Goal: Use online tool/utility

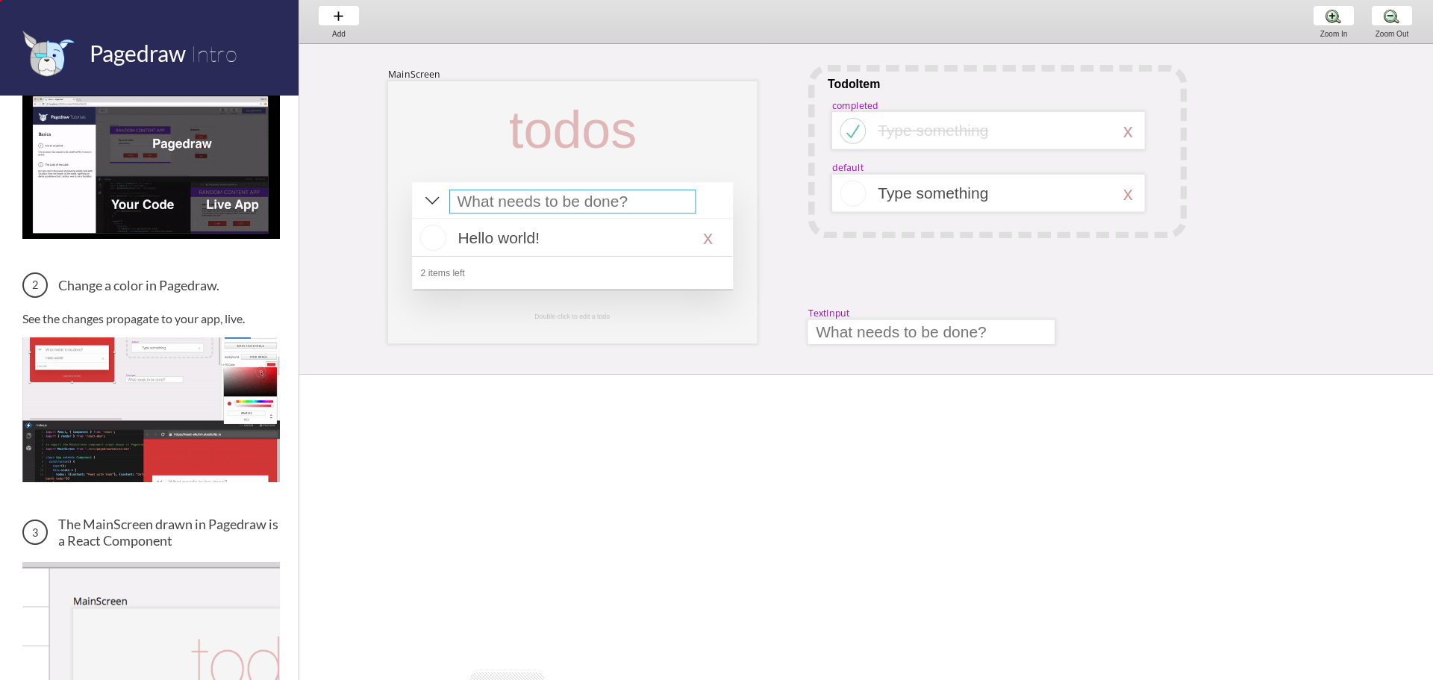
select select "15"
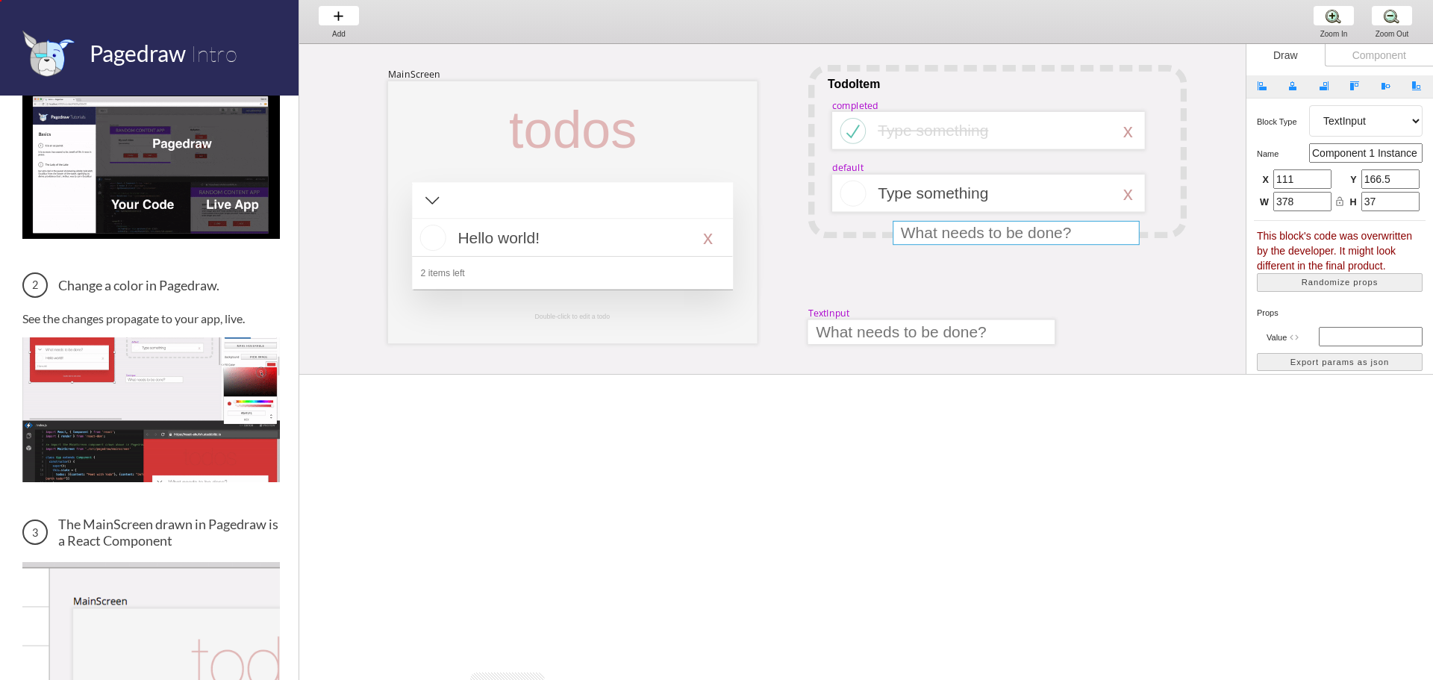
drag, startPoint x: 558, startPoint y: 202, endPoint x: 1001, endPoint y: 233, distance: 444.5
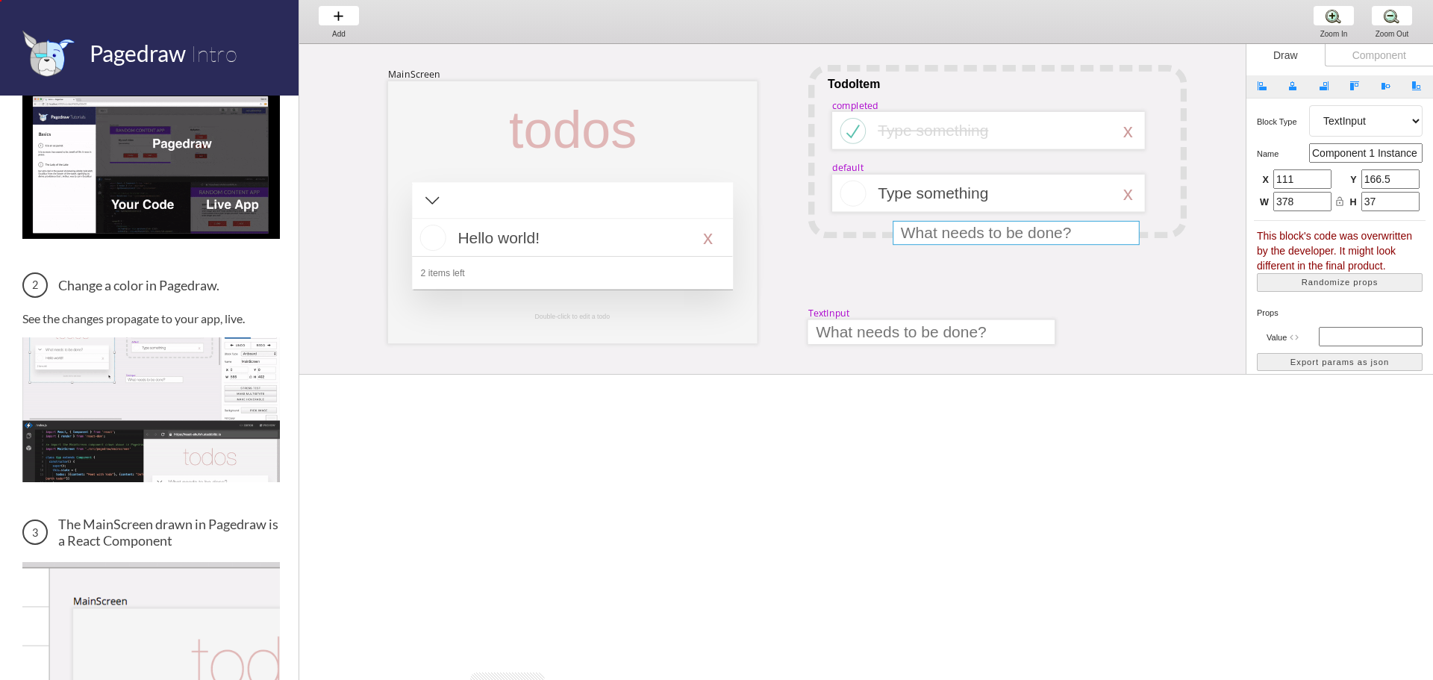
click at [1001, 233] on div at bounding box center [1016, 233] width 246 height 24
type input "0"
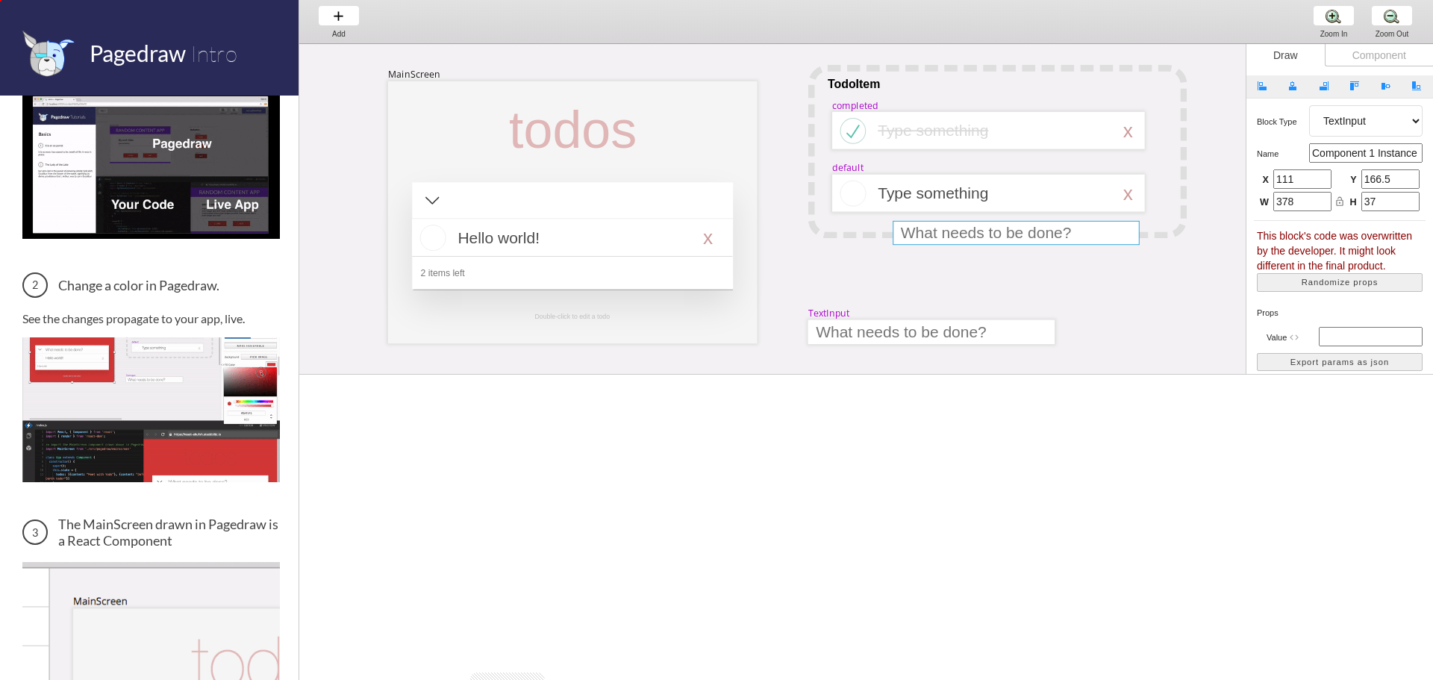
type input "0"
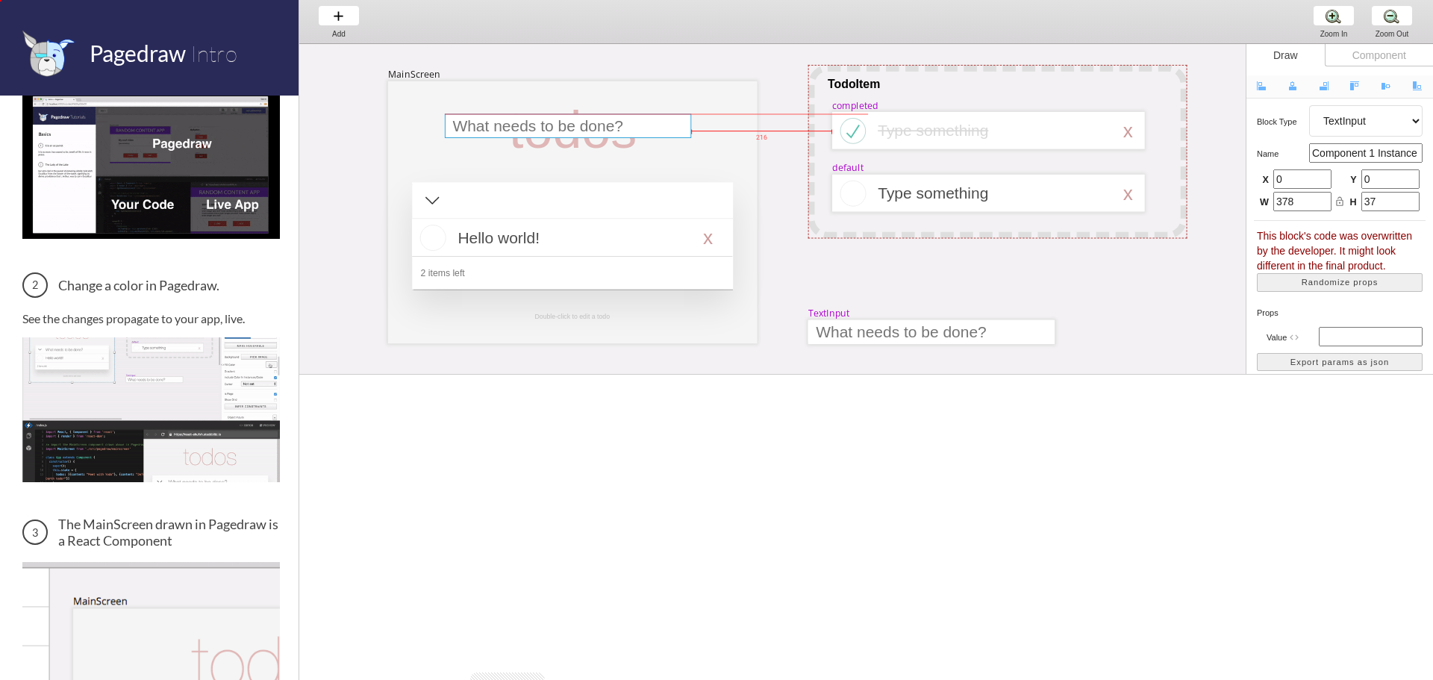
drag, startPoint x: 949, startPoint y: 230, endPoint x: 479, endPoint y: 122, distance: 482.6
click at [479, 122] on div at bounding box center [568, 126] width 246 height 24
type input "53"
type input "47"
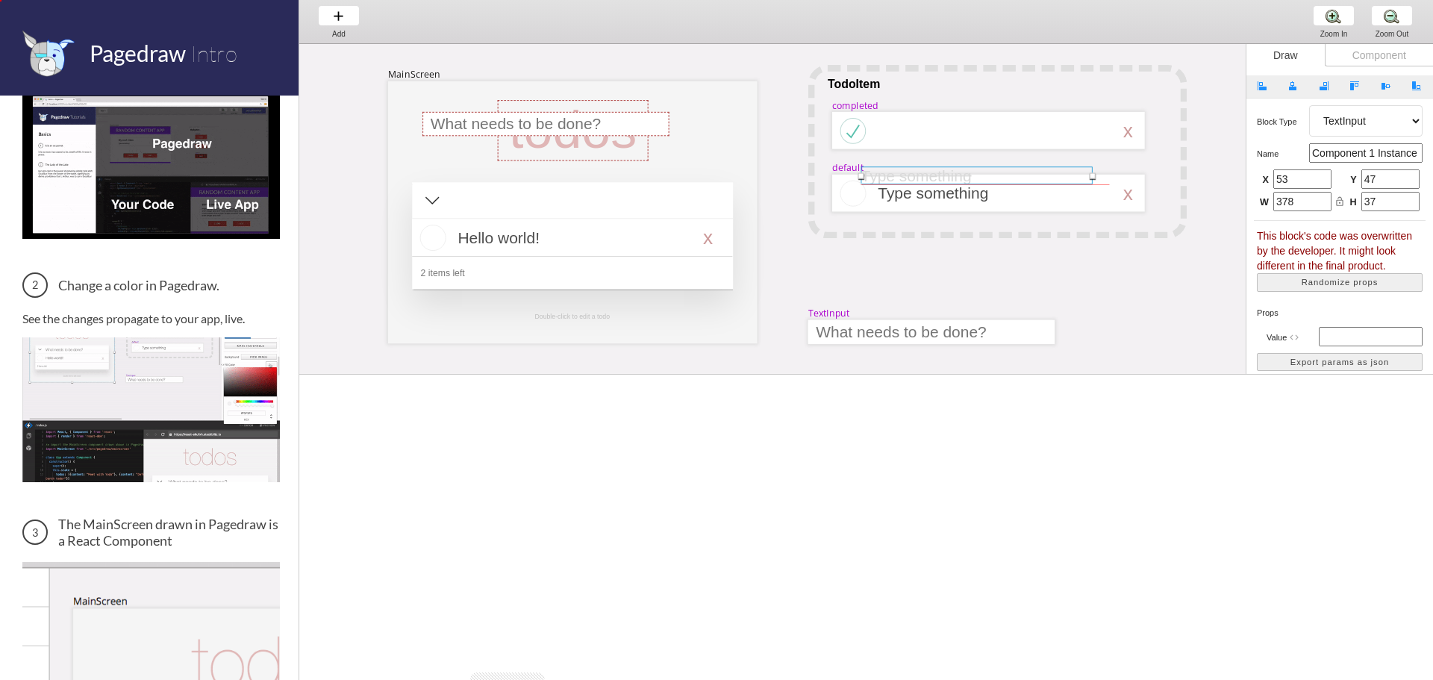
drag, startPoint x: 970, startPoint y: 134, endPoint x: 954, endPoint y: 179, distance: 47.7
click at [954, 179] on div at bounding box center [976, 175] width 231 height 18
select select "3"
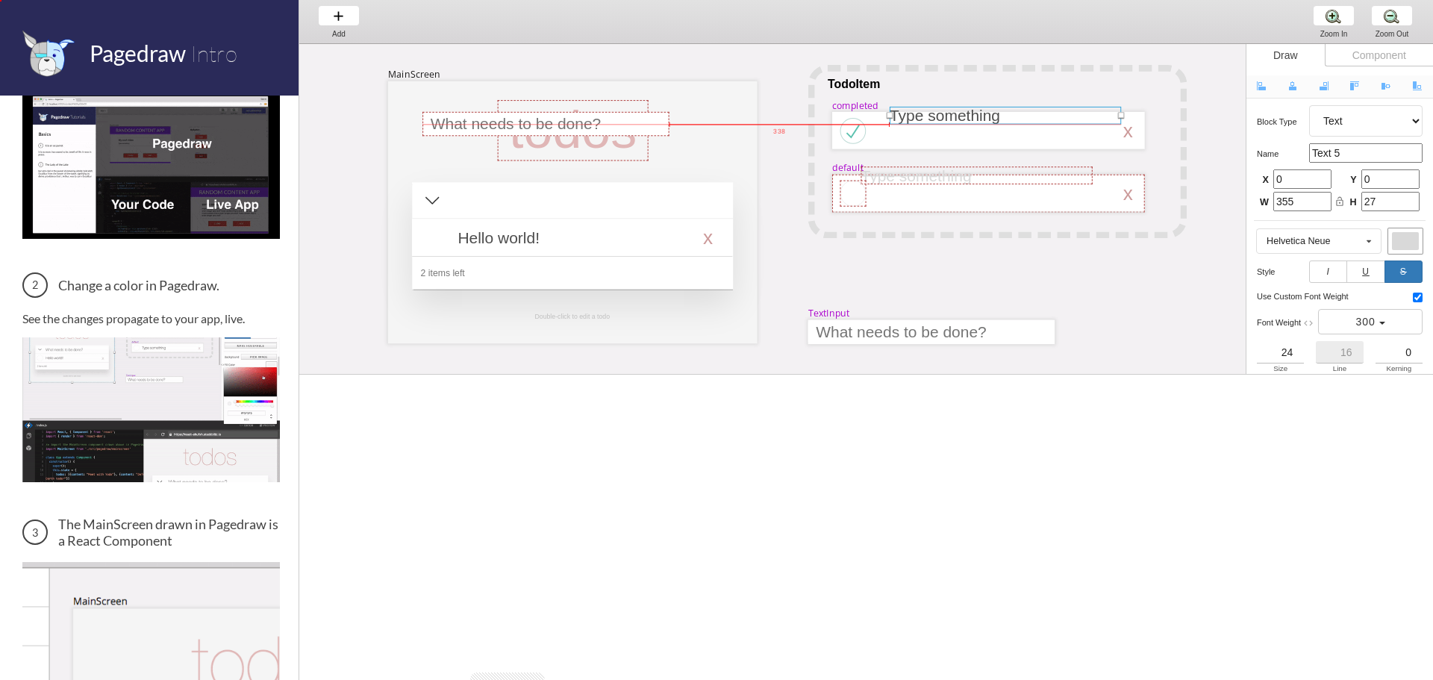
drag, startPoint x: 979, startPoint y: 193, endPoint x: 990, endPoint y: 116, distance: 78.3
click at [991, 115] on div at bounding box center [1005, 115] width 231 height 18
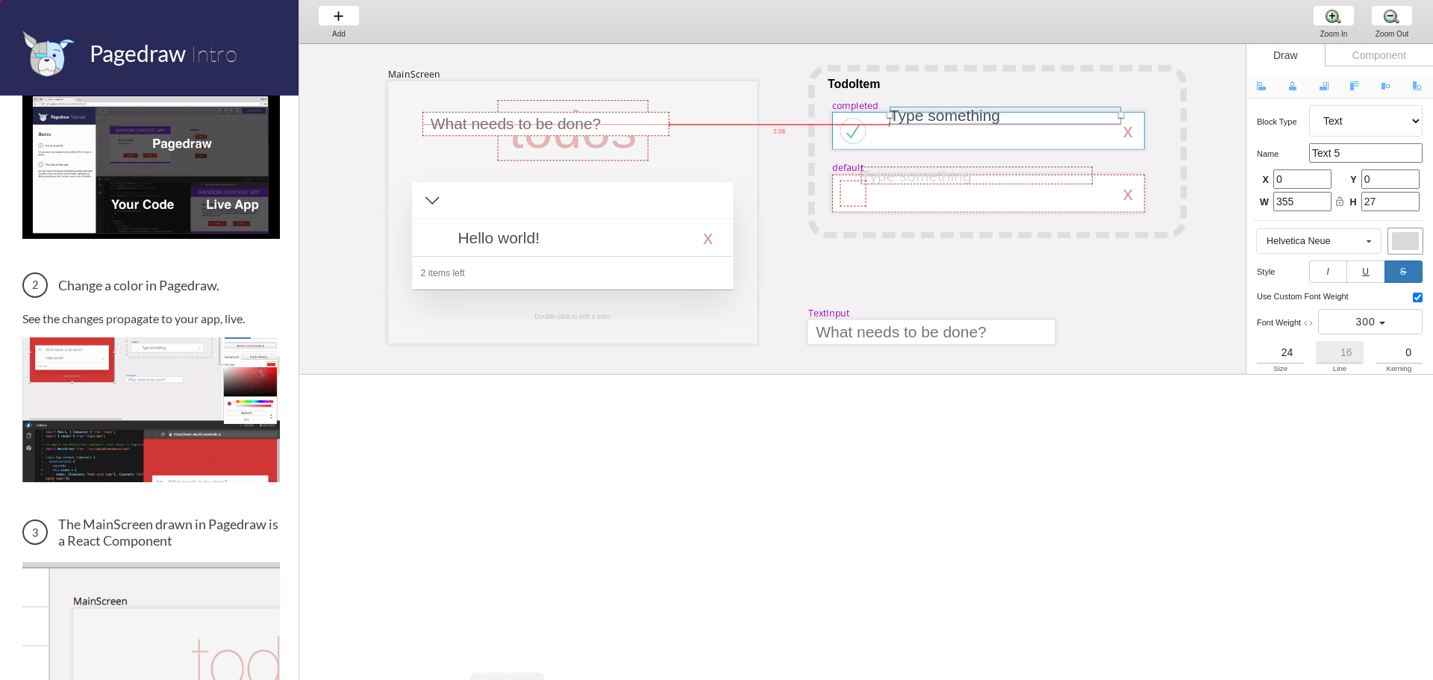
select select "3"
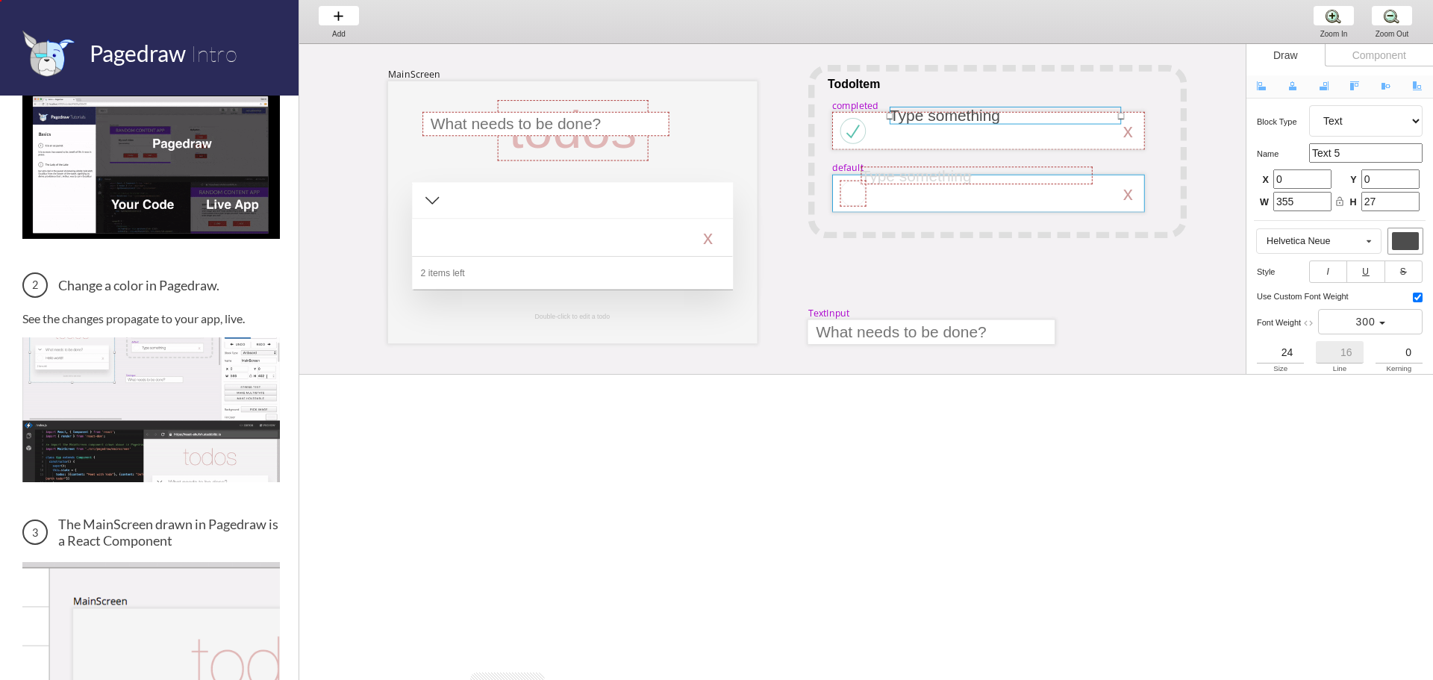
drag, startPoint x: 961, startPoint y: 192, endPoint x: 961, endPoint y: 241, distance: 49.3
click at [961, 213] on div at bounding box center [988, 194] width 313 height 38
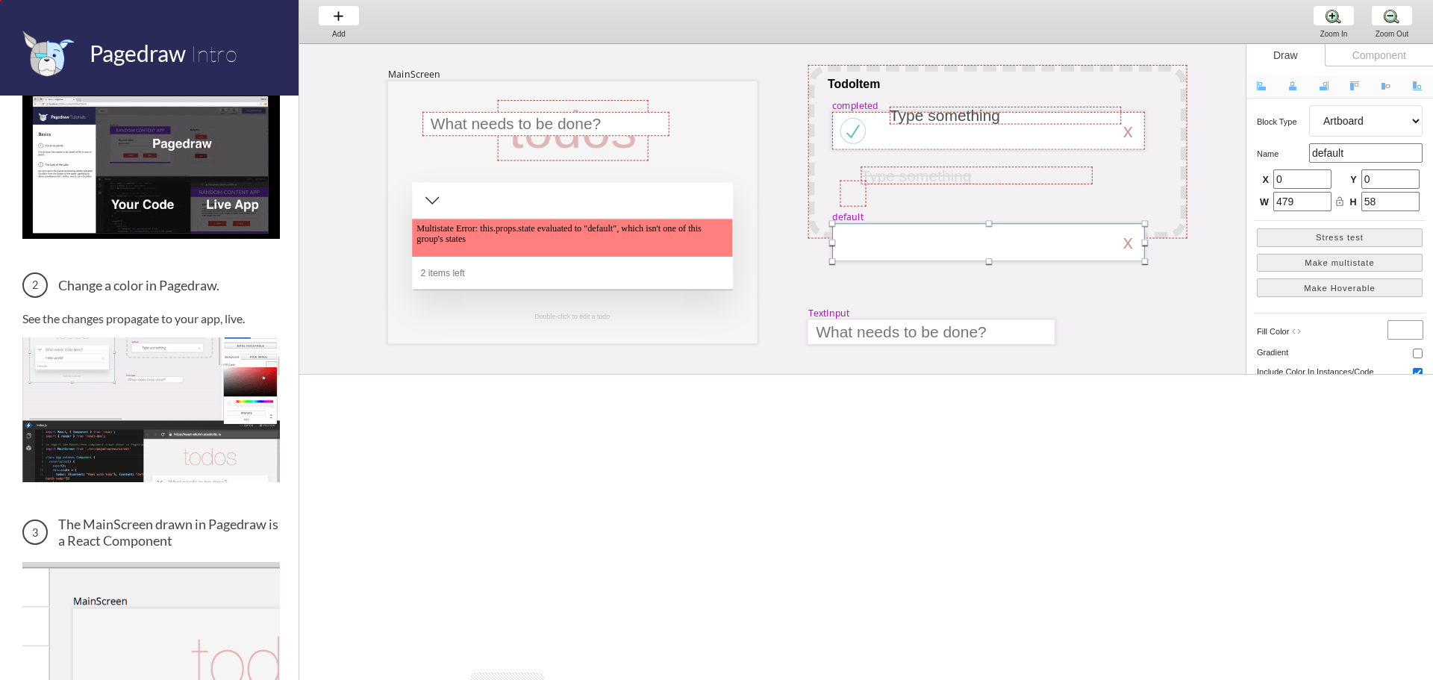
drag, startPoint x: 987, startPoint y: 211, endPoint x: 994, endPoint y: 243, distance: 32.2
click at [993, 237] on div at bounding box center [997, 151] width 379 height 173
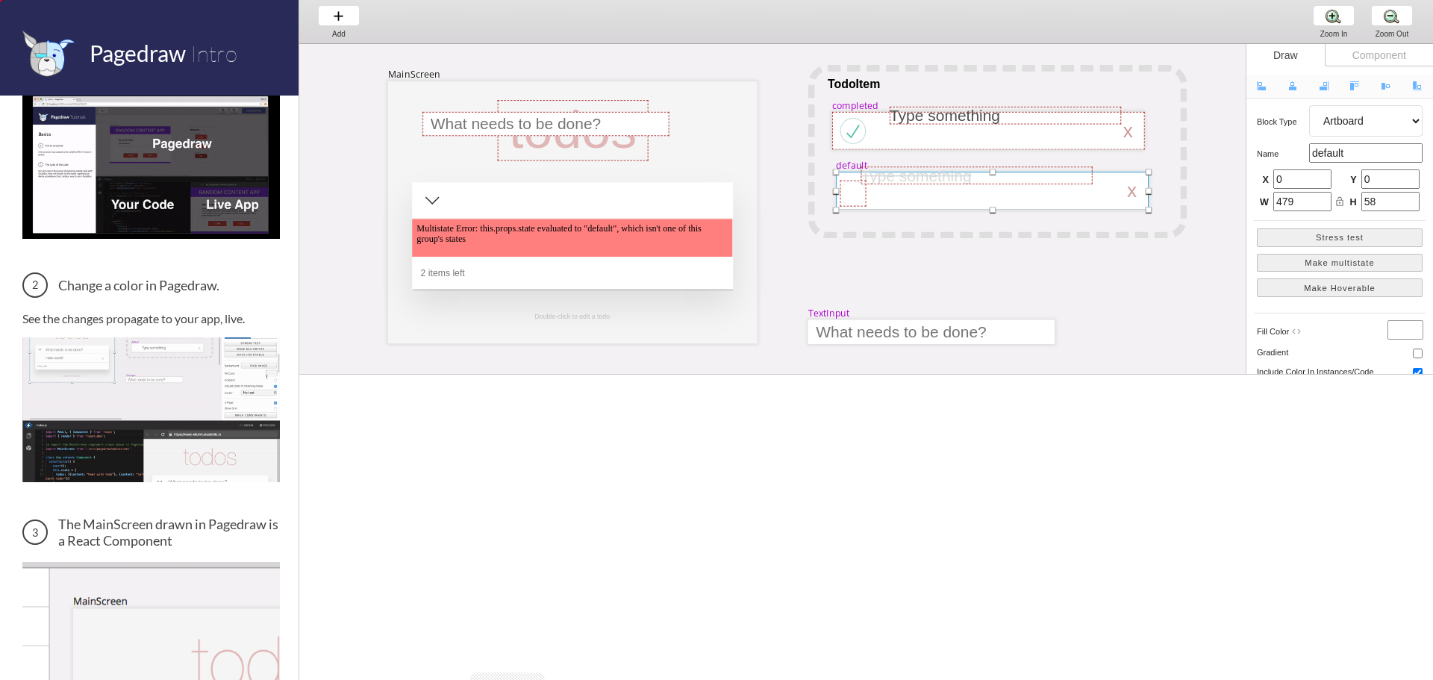
drag, startPoint x: 995, startPoint y: 271, endPoint x: 997, endPoint y: 187, distance: 83.6
click at [994, 191] on div at bounding box center [992, 191] width 313 height 38
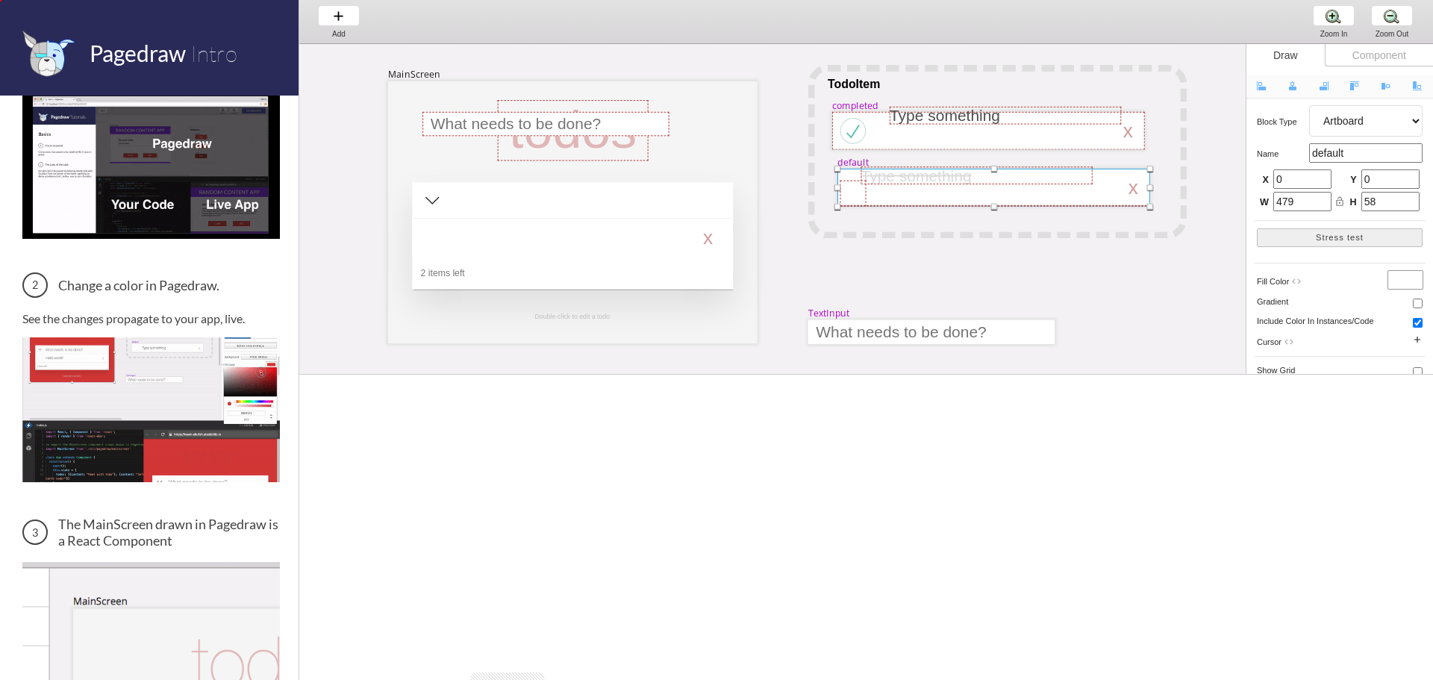
drag, startPoint x: 1299, startPoint y: 56, endPoint x: 1339, endPoint y: 53, distance: 40.4
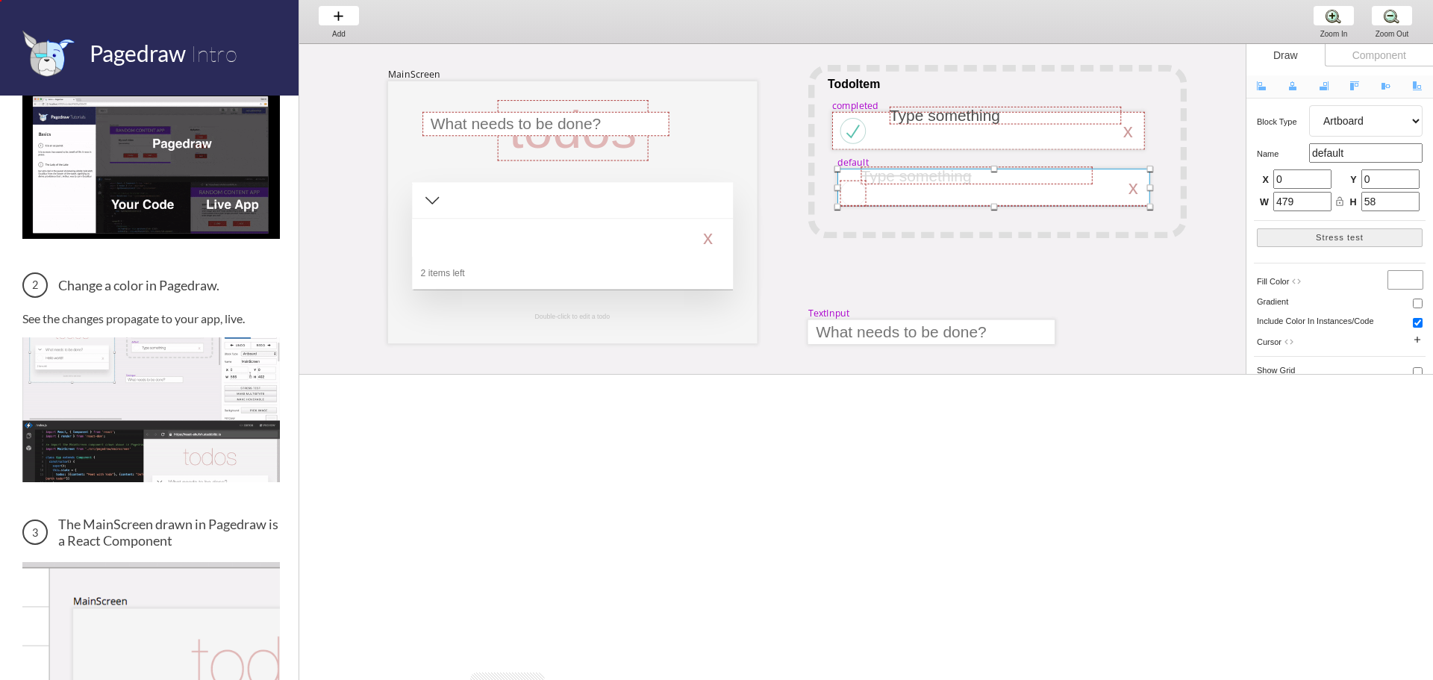
click at [1300, 56] on div "Draw" at bounding box center [1286, 55] width 78 height 22
click at [1347, 55] on div "Component" at bounding box center [1379, 55] width 108 height 22
select select "1"
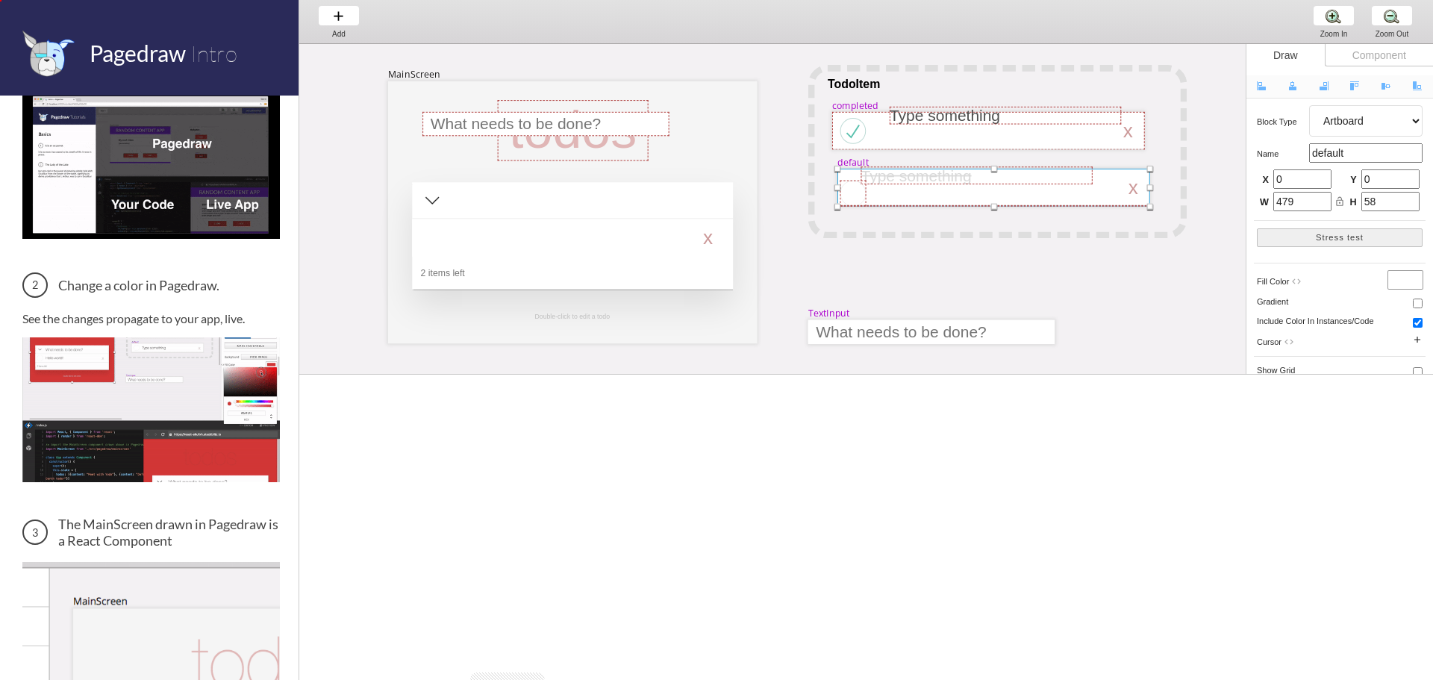
select select "8"
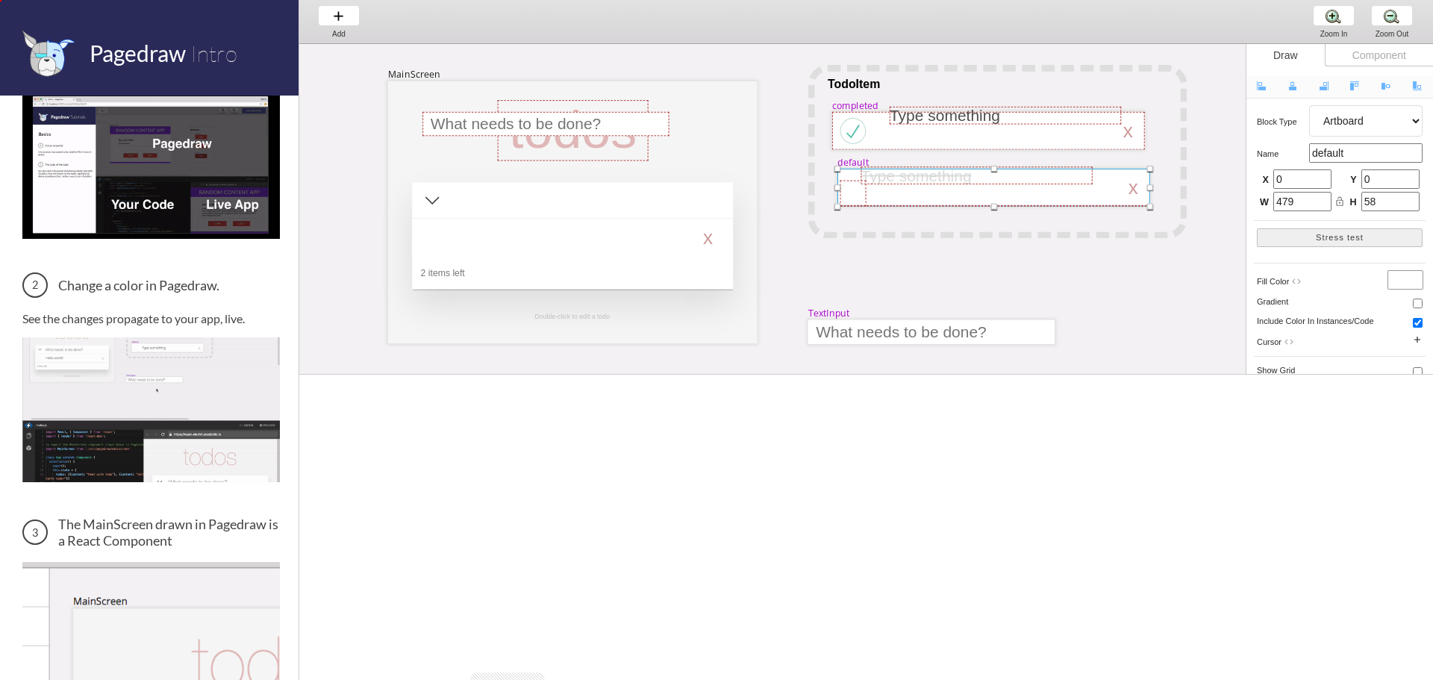
select select "8"
